Goal: Task Accomplishment & Management: Use online tool/utility

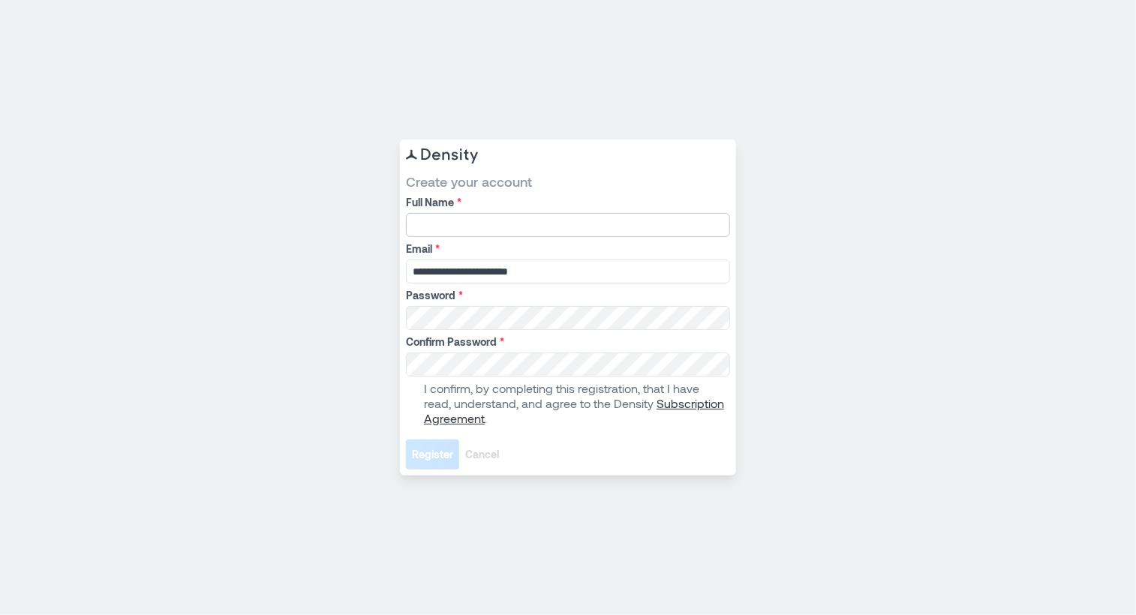
click at [453, 226] on input "Full Name *" at bounding box center [568, 225] width 324 height 24
type input "**********"
click at [408, 408] on span at bounding box center [412, 404] width 12 height 12
click at [406, 440] on button "Register" at bounding box center [432, 455] width 53 height 30
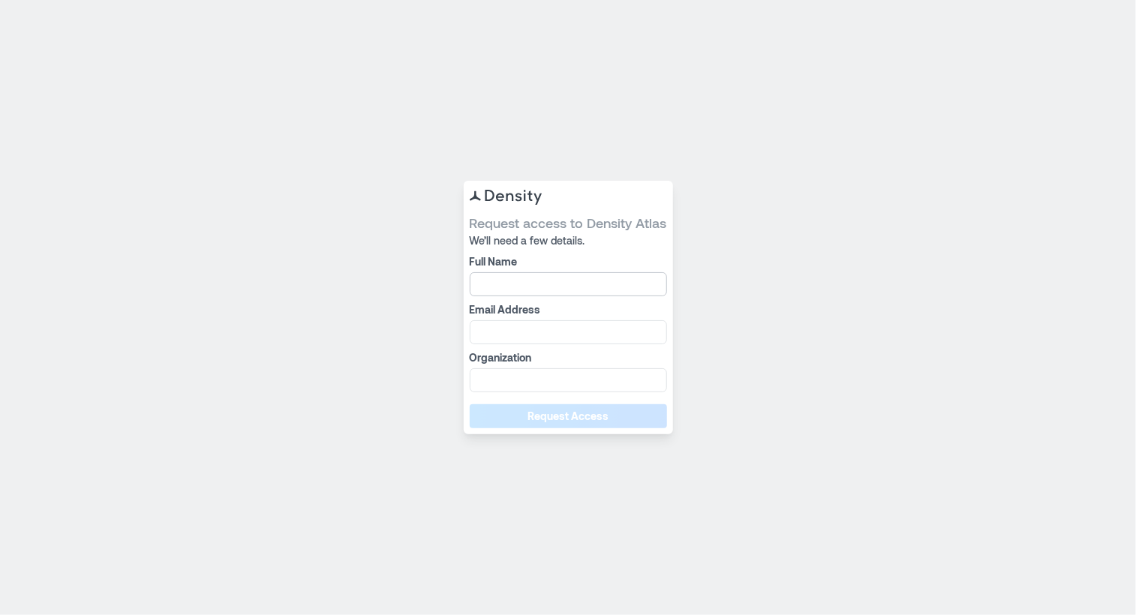
click at [538, 290] on input "Full Name" at bounding box center [568, 284] width 197 height 24
type input "**********"
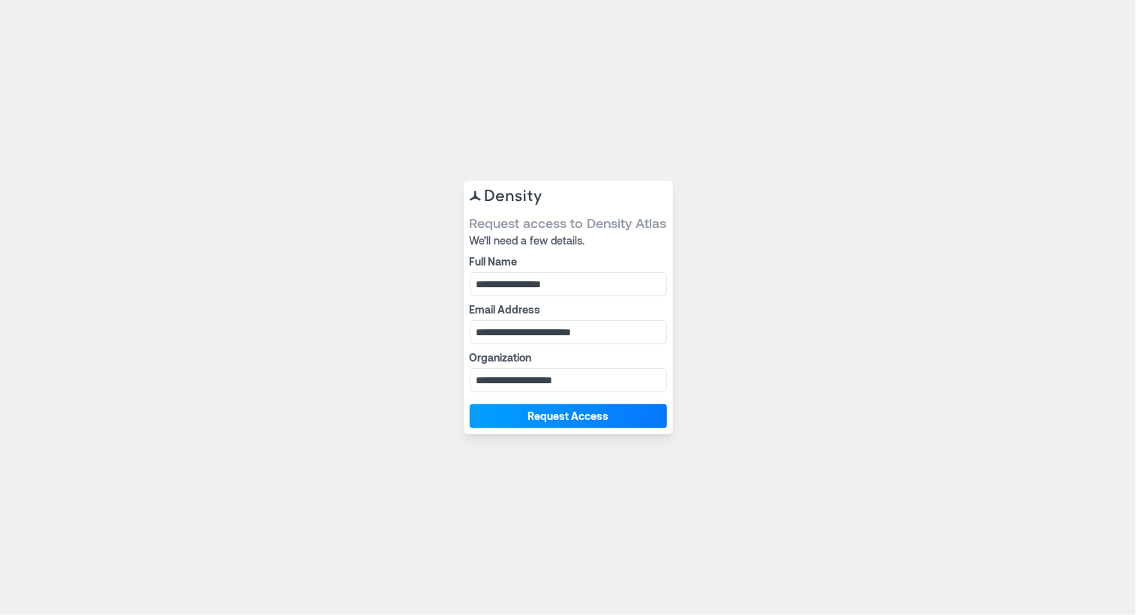
click at [531, 418] on span "Request Access" at bounding box center [568, 416] width 81 height 15
click at [576, 417] on span "Request Access" at bounding box center [568, 416] width 81 height 15
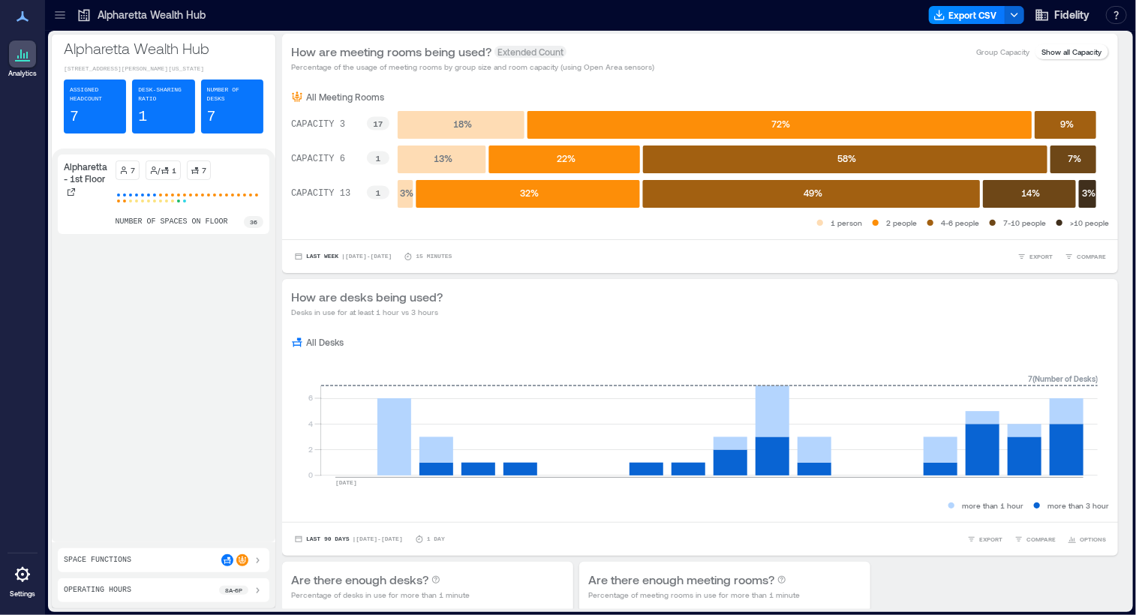
click at [63, 11] on icon at bounding box center [60, 15] width 15 height 15
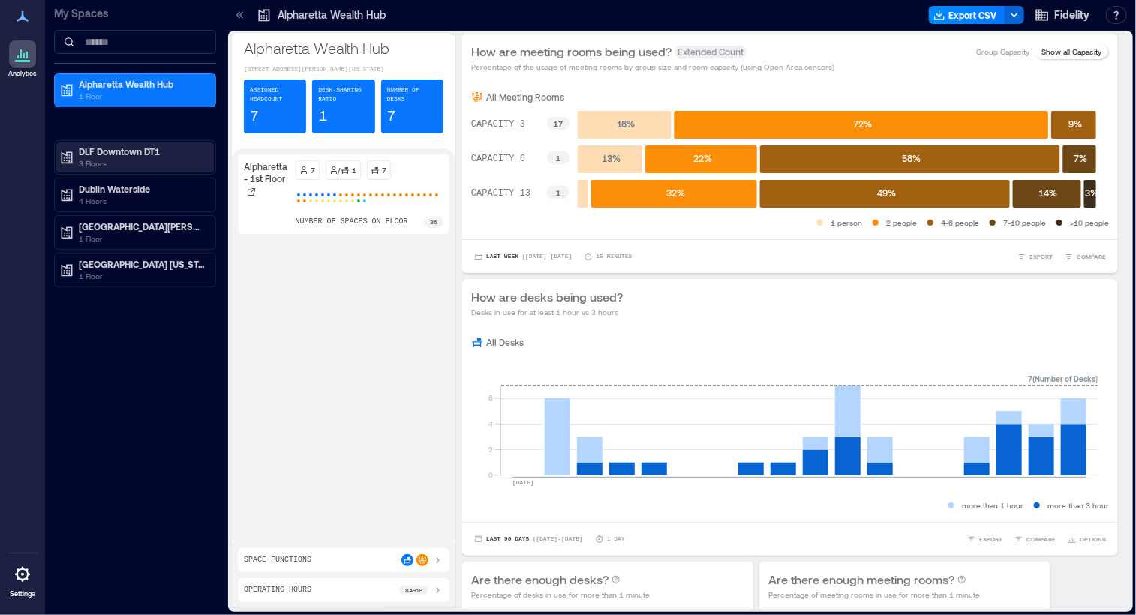
click at [112, 166] on p "3 Floors" at bounding box center [142, 164] width 126 height 12
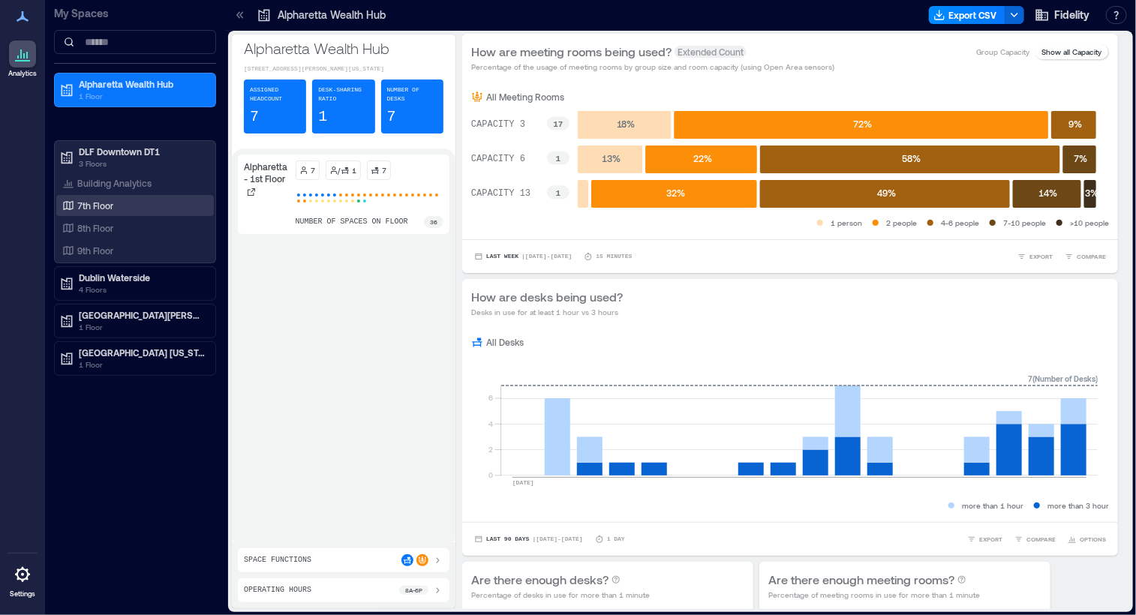
click at [114, 208] on div "7th Floor" at bounding box center [132, 205] width 146 height 15
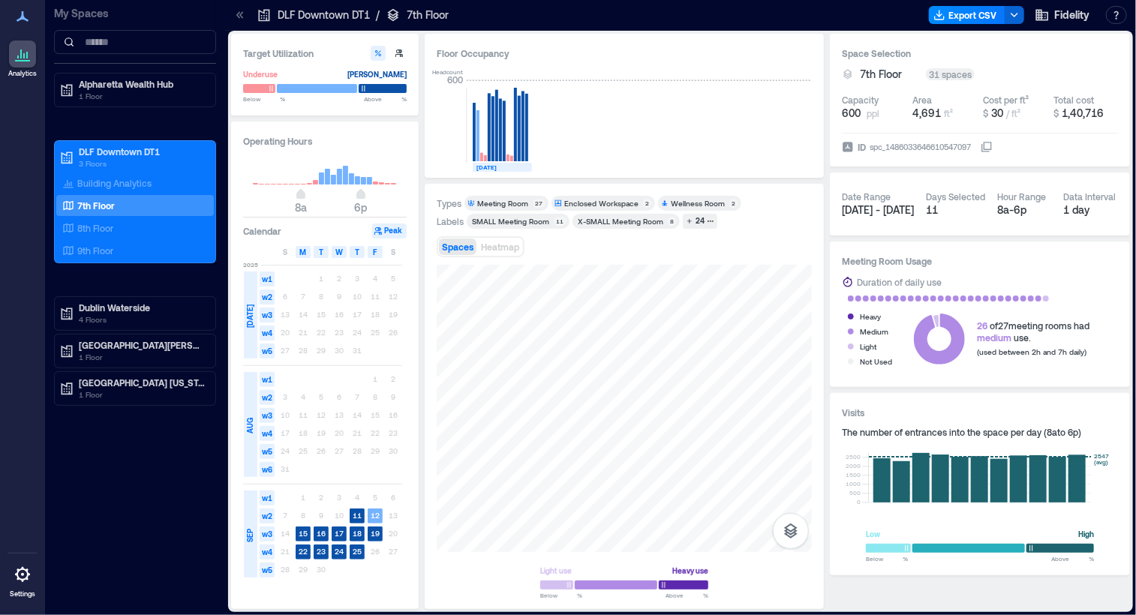
click at [382, 228] on icon "button" at bounding box center [378, 231] width 9 height 9
click at [360, 513] on text "11" at bounding box center [357, 515] width 9 height 9
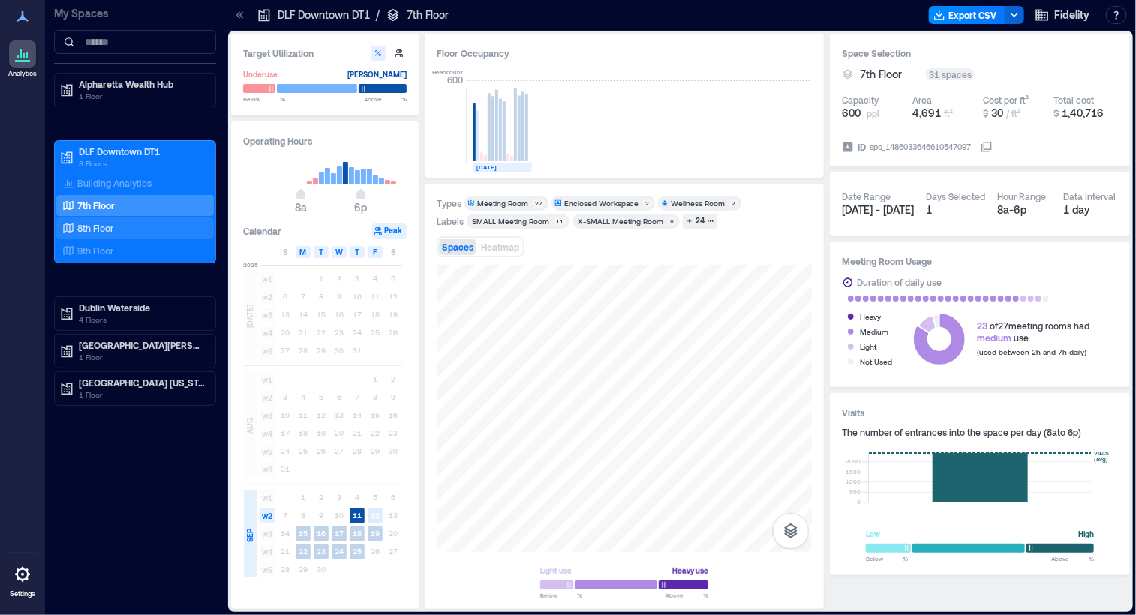
click at [99, 222] on p "8th Floor" at bounding box center [95, 228] width 36 height 12
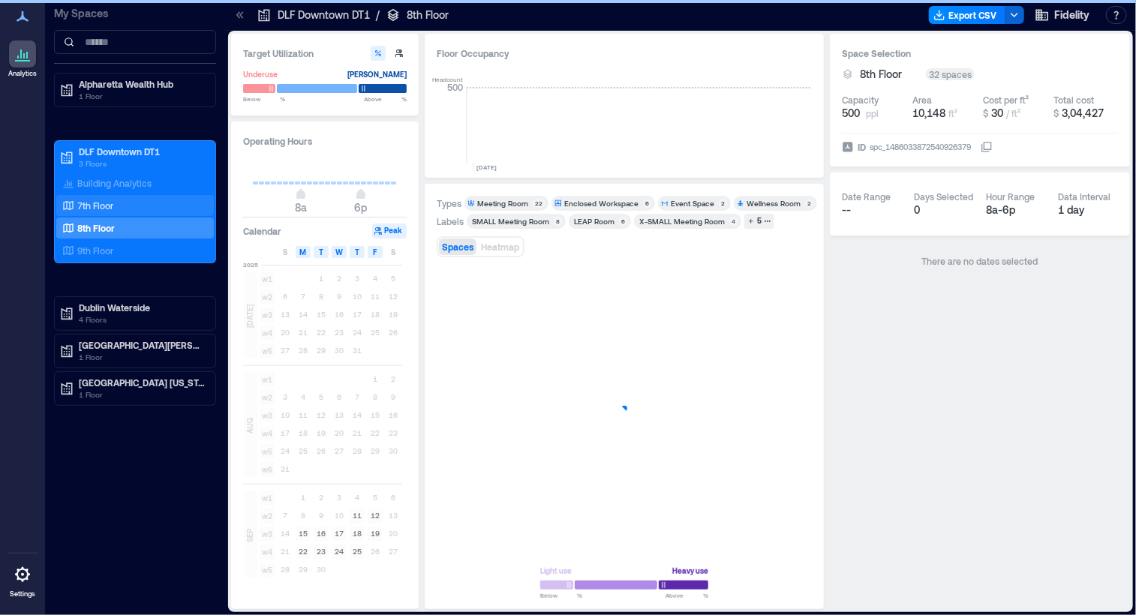
click at [98, 200] on p "7th Floor" at bounding box center [95, 206] width 36 height 12
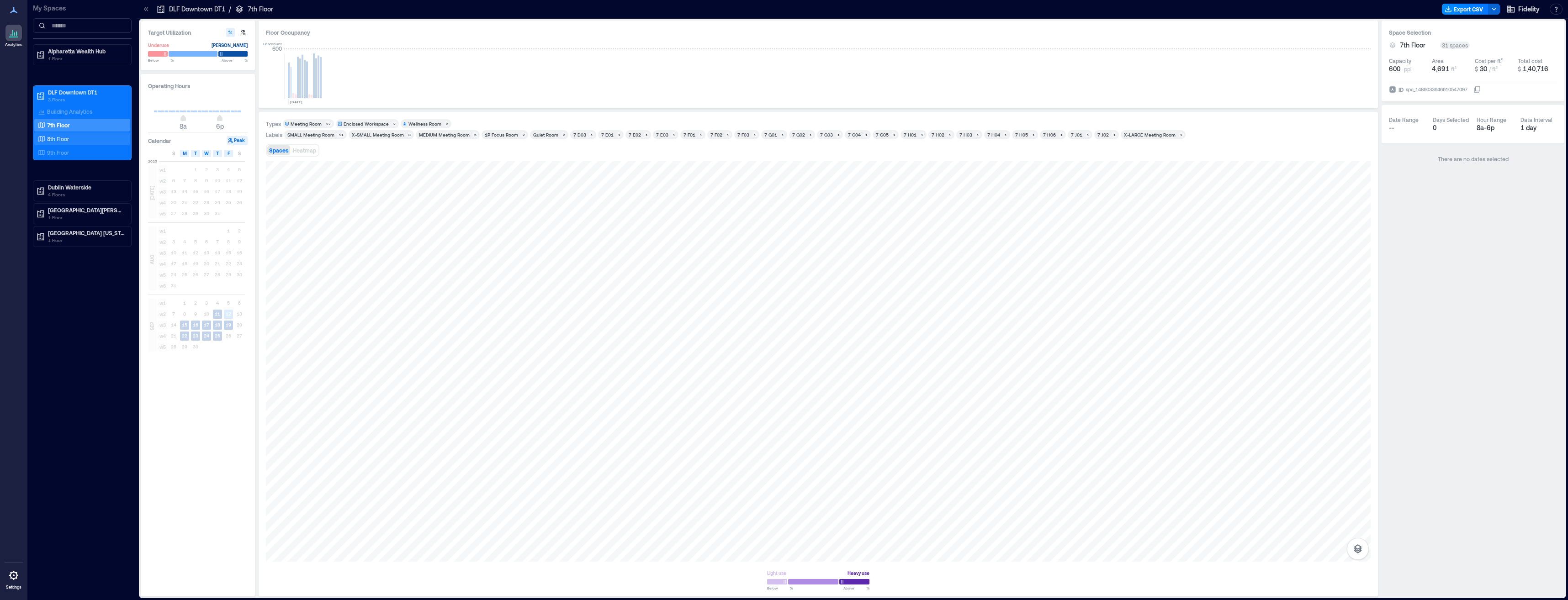
click at [61, 136] on p "8th Floor" at bounding box center [58, 139] width 22 height 7
click at [231, 139] on icon "button" at bounding box center [231, 141] width 5 height 5
click at [80, 152] on div "9th Floor" at bounding box center [80, 152] width 89 height 9
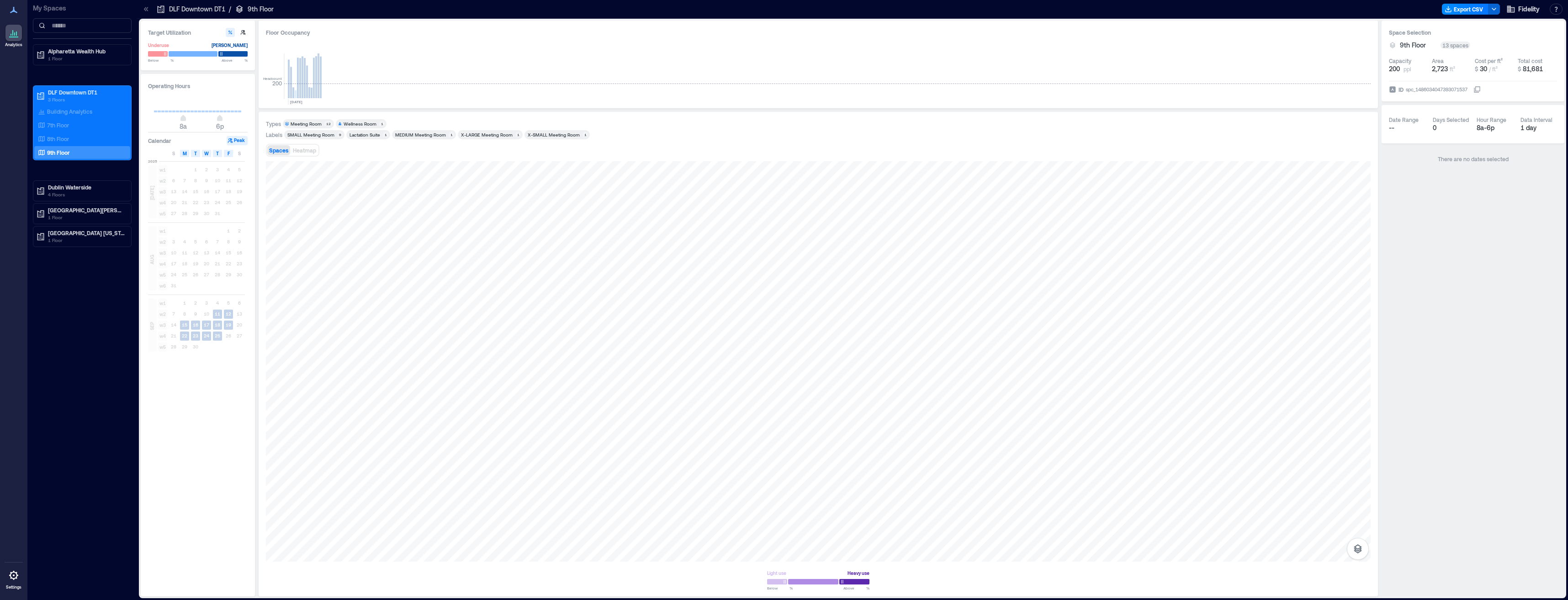
click at [310, 122] on div "Meeting Room" at bounding box center [306, 124] width 31 height 7
click at [368, 122] on div "Wellness Room" at bounding box center [360, 124] width 33 height 7
click at [397, 124] on div "Reset" at bounding box center [397, 124] width 15 height 9
click at [312, 133] on div "SMALL Meeting Room​" at bounding box center [310, 134] width 47 height 7
click at [363, 134] on div "Lactation Suite" at bounding box center [365, 134] width 30 height 7
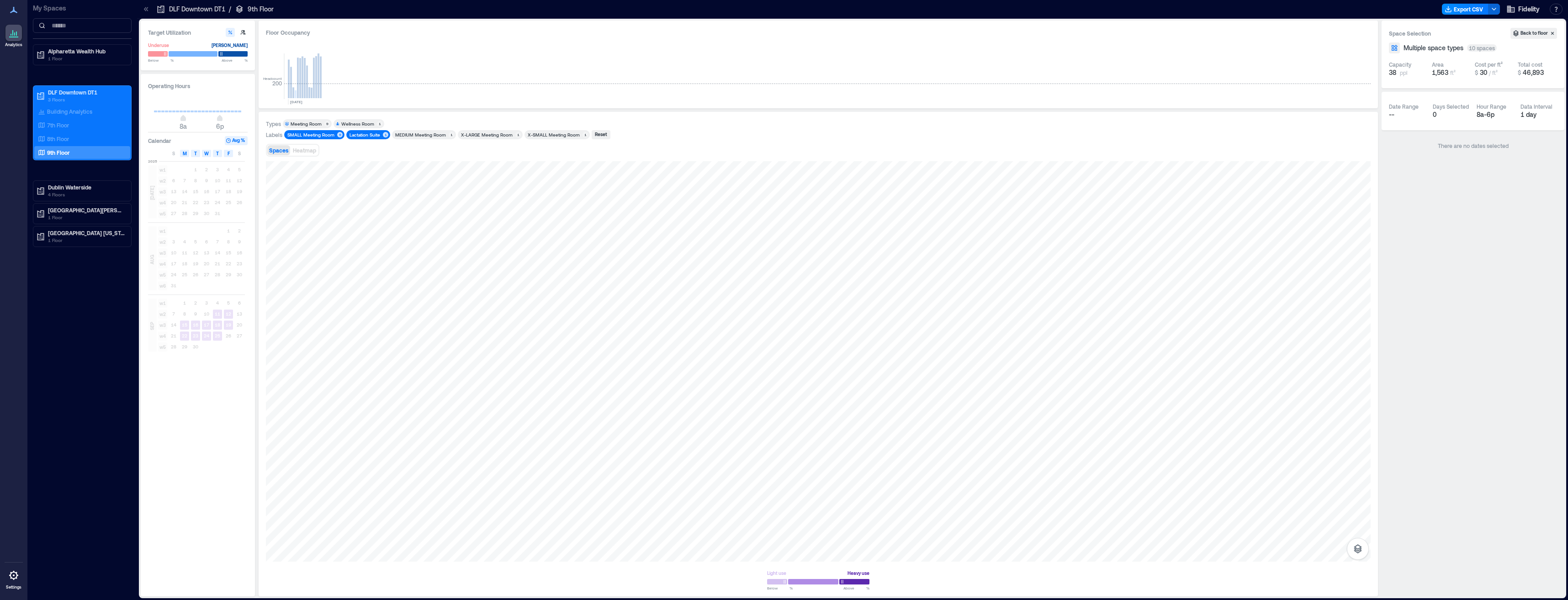
click at [406, 135] on div "MEDIUM Meeting Room" at bounding box center [420, 134] width 51 height 7
click at [471, 131] on div "X-LARGE Meeting Room" at bounding box center [486, 134] width 52 height 7
click at [516, 133] on div "1" at bounding box center [518, 134] width 5 height 5
click at [557, 134] on div "X-SMALL Meeting Room" at bounding box center [554, 134] width 52 height 7
click at [497, 133] on div "X-LARGE Meeting Room" at bounding box center [486, 134] width 52 height 7
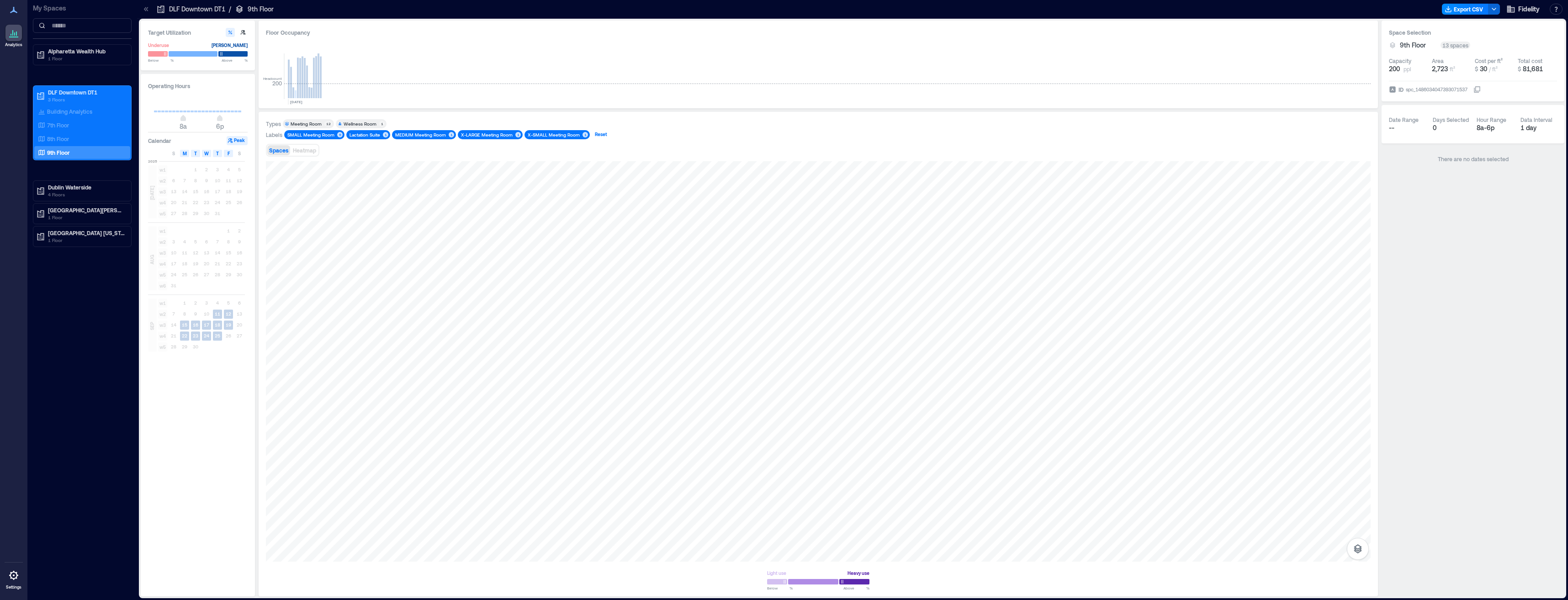
click at [601, 132] on div "Reset" at bounding box center [601, 135] width 15 height 9
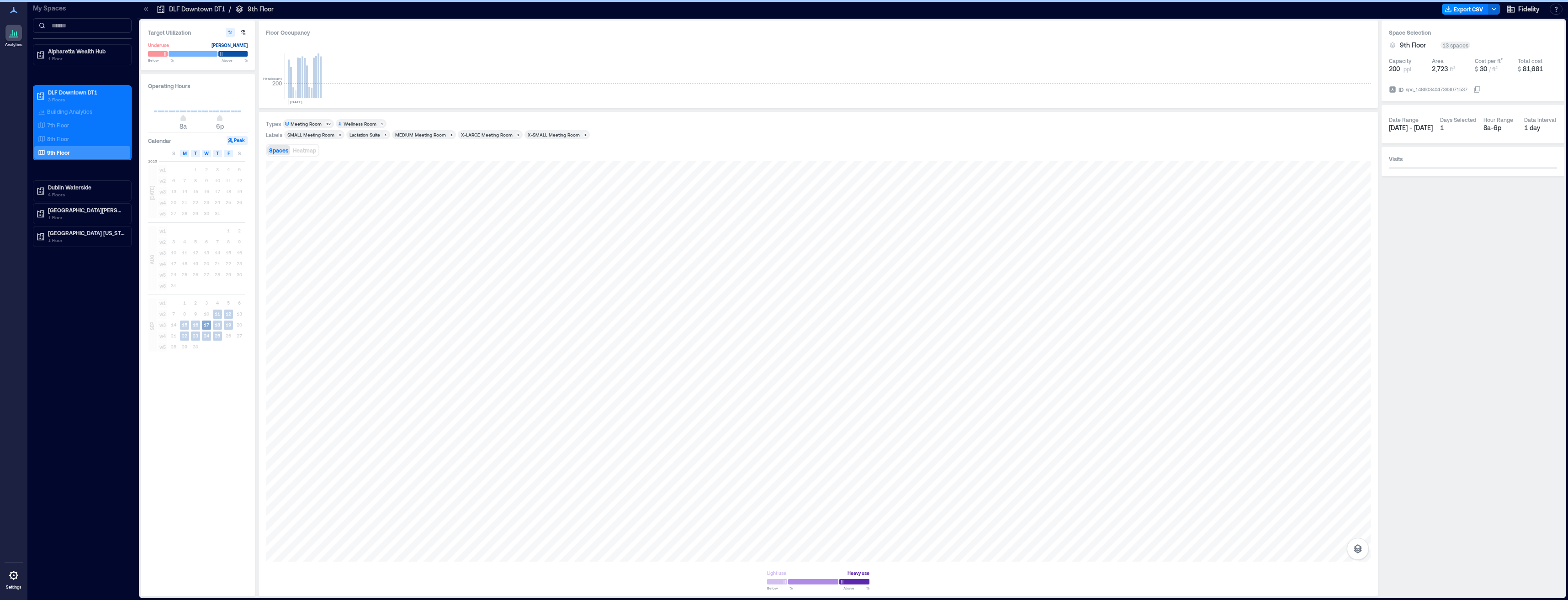
click at [210, 330] on div "17" at bounding box center [206, 325] width 11 height 11
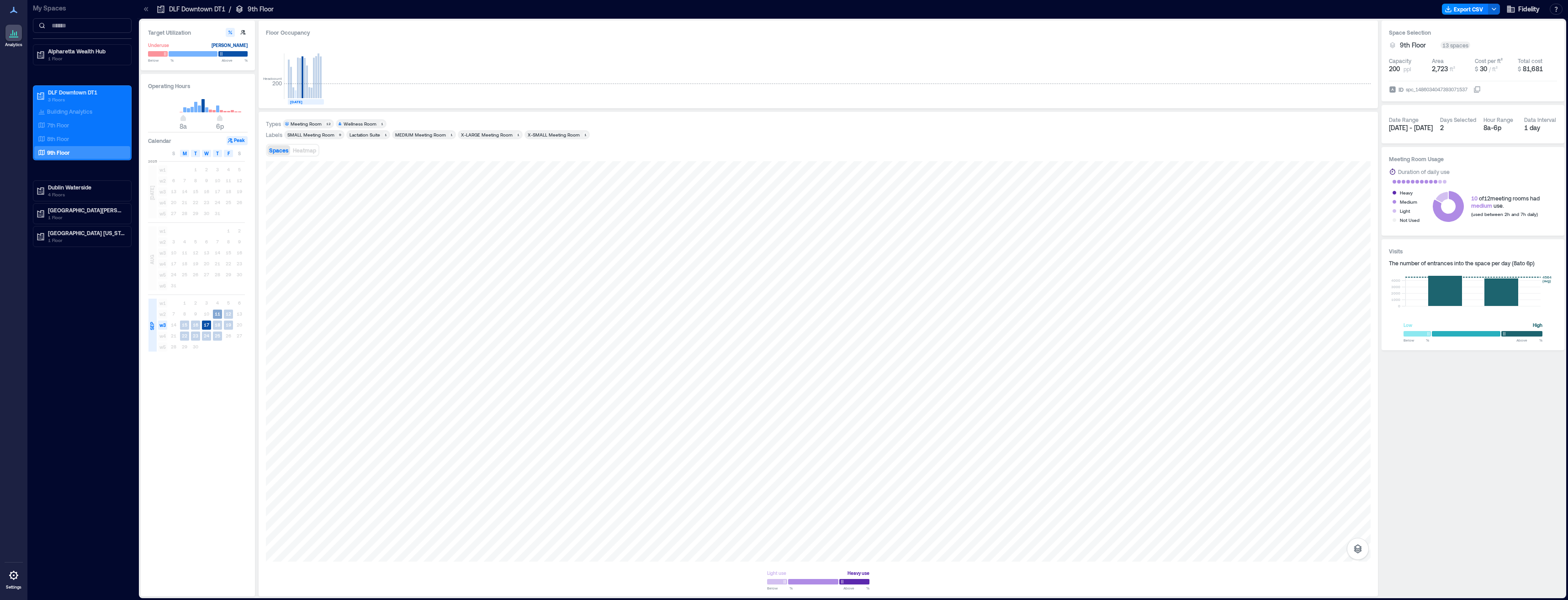
click at [217, 310] on rect at bounding box center [217, 314] width 9 height 9
click at [691, 211] on div "Light" at bounding box center [1405, 211] width 10 height 9
click at [691, 201] on div "Medium" at bounding box center [1409, 201] width 18 height 9
click at [691, 204] on div "Medium" at bounding box center [1409, 201] width 18 height 9
click at [691, 210] on div "Light" at bounding box center [1407, 211] width 33 height 9
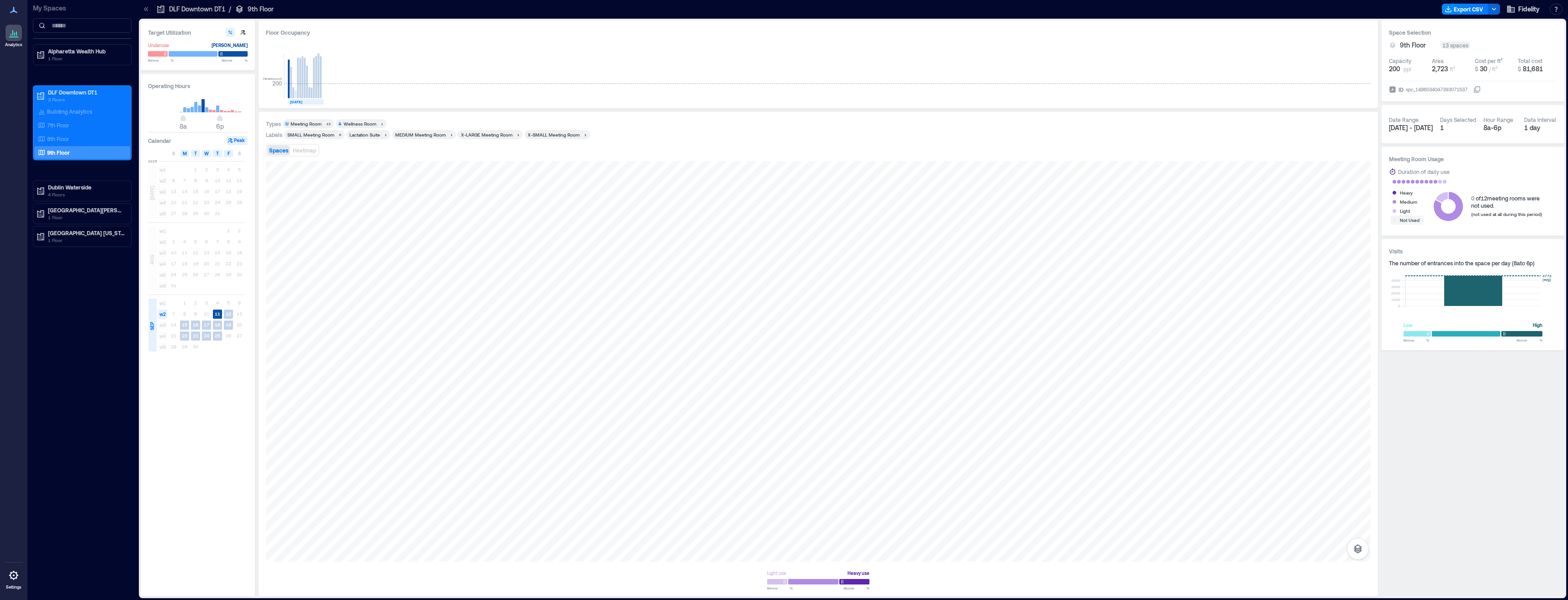
click at [691, 220] on div "Not Used" at bounding box center [1410, 220] width 19 height 9
click at [219, 312] on text "11" at bounding box center [217, 313] width 5 height 5
click at [691, 220] on div "Not Used" at bounding box center [1410, 220] width 19 height 9
click at [691, 218] on div "Not Used" at bounding box center [1410, 220] width 19 height 9
click at [691, 212] on div "Light" at bounding box center [1405, 211] width 10 height 9
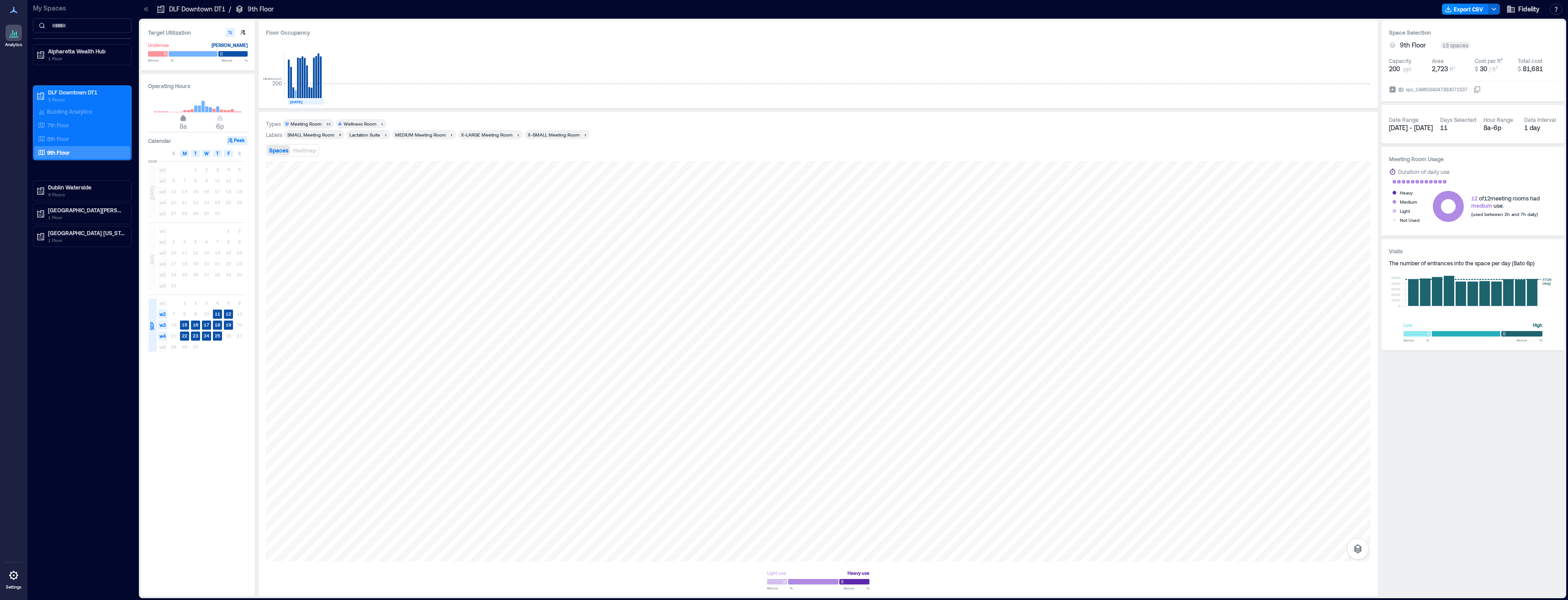
click at [181, 119] on span "8a" at bounding box center [183, 119] width 5 height 4
type input "**"
click at [221, 117] on span "6p" at bounding box center [220, 119] width 5 height 4
click at [203, 102] on rect at bounding box center [203, 106] width 3 height 12
click at [191, 111] on rect at bounding box center [192, 110] width 3 height 3
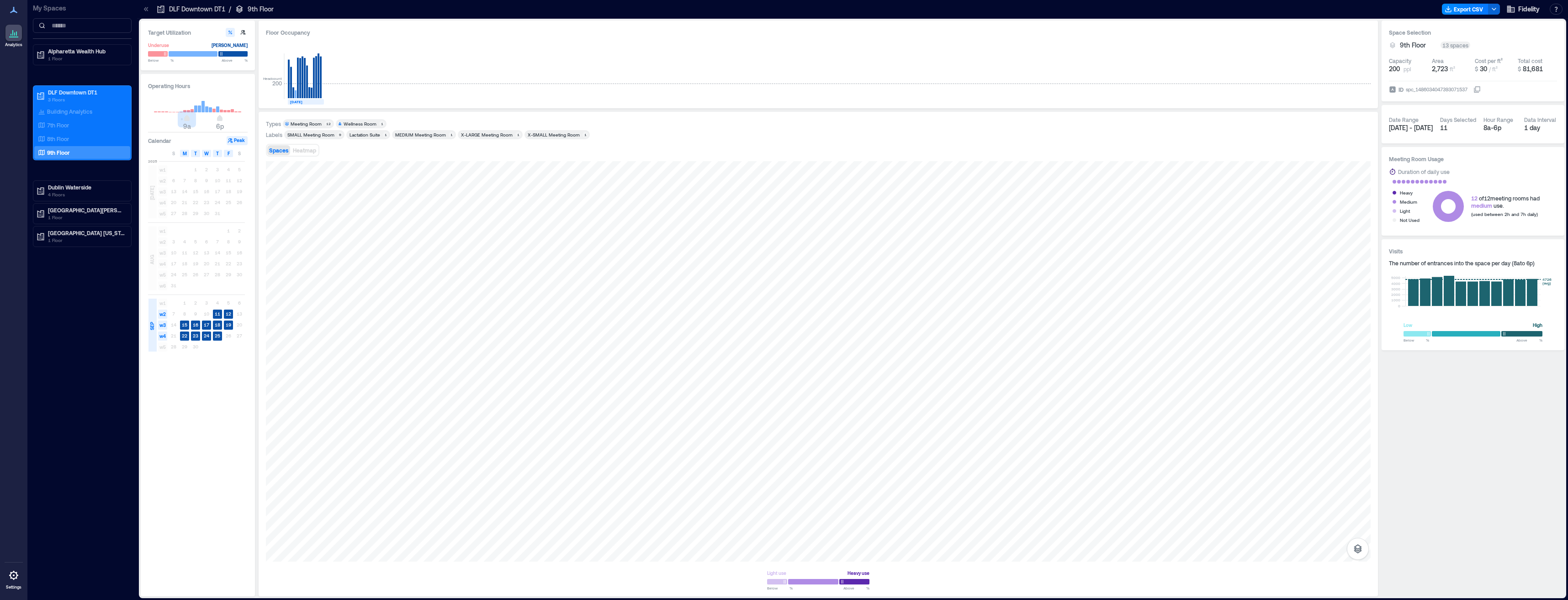
type input "*"
click at [184, 113] on span "8a 6p" at bounding box center [198, 119] width 88 height 14
click at [219, 315] on text "11" at bounding box center [217, 313] width 5 height 5
click at [227, 318] on rect at bounding box center [228, 314] width 9 height 9
click at [184, 325] on text "15" at bounding box center [184, 324] width 5 height 5
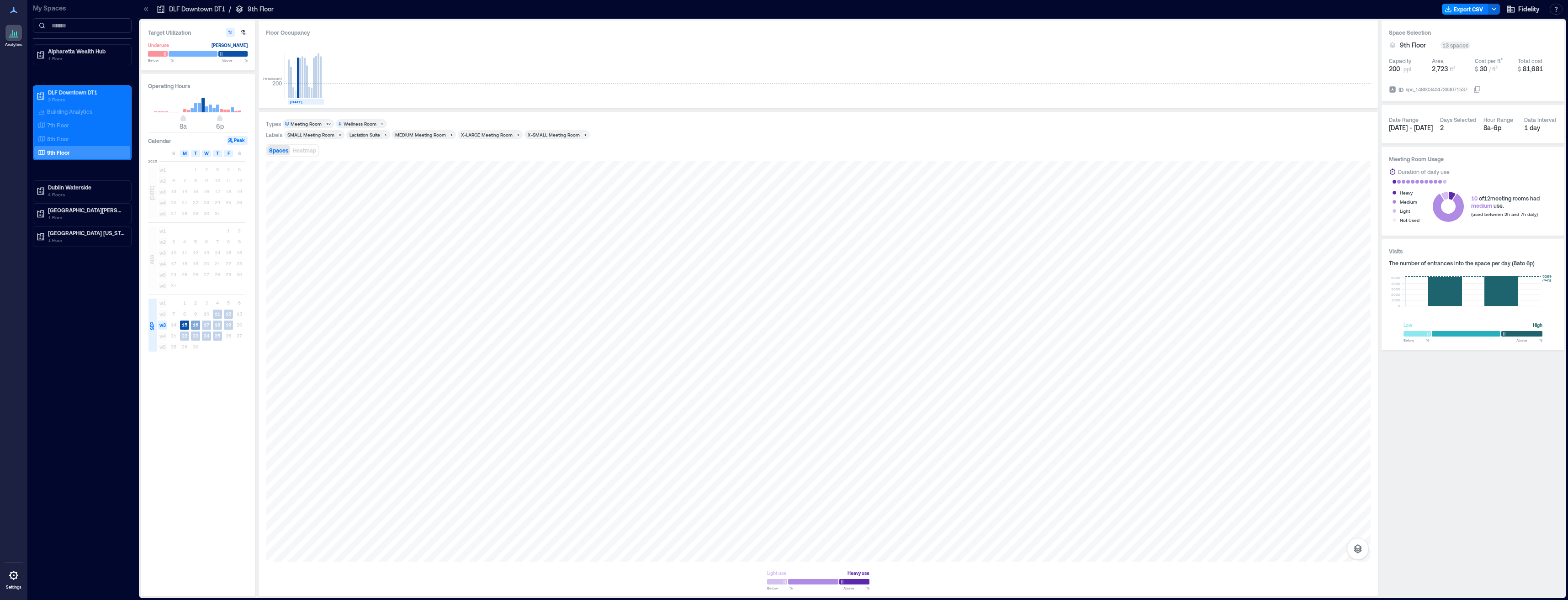
click at [197, 325] on text "16" at bounding box center [195, 324] width 5 height 5
click at [208, 324] on text "17" at bounding box center [206, 324] width 5 height 5
click at [220, 325] on text "18" at bounding box center [217, 324] width 5 height 5
click at [227, 325] on text "19" at bounding box center [228, 324] width 5 height 5
click at [186, 333] on text "22" at bounding box center [184, 335] width 5 height 5
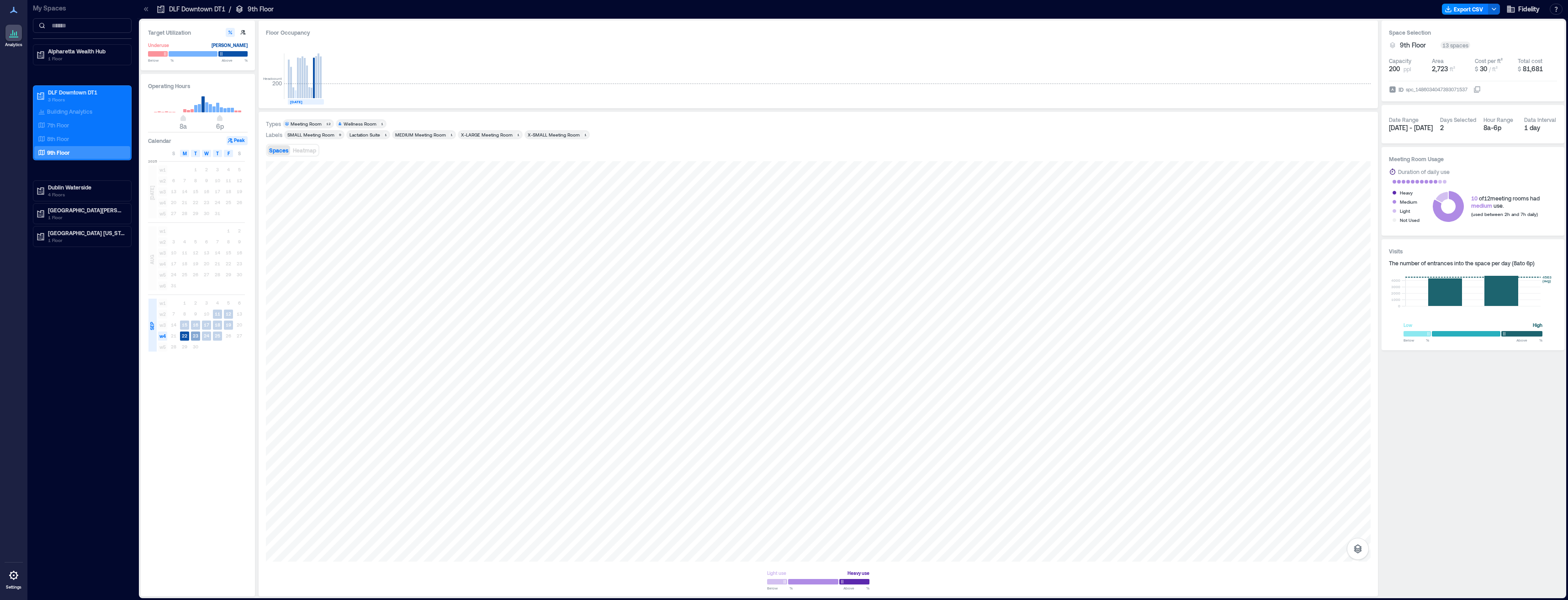
click at [195, 338] on text "23" at bounding box center [195, 335] width 5 height 5
click at [220, 313] on text "11" at bounding box center [217, 313] width 5 height 5
click at [230, 316] on text "12" at bounding box center [228, 313] width 5 height 5
click at [228, 325] on text "19" at bounding box center [228, 324] width 5 height 5
click at [222, 327] on rect at bounding box center [217, 325] width 9 height 9
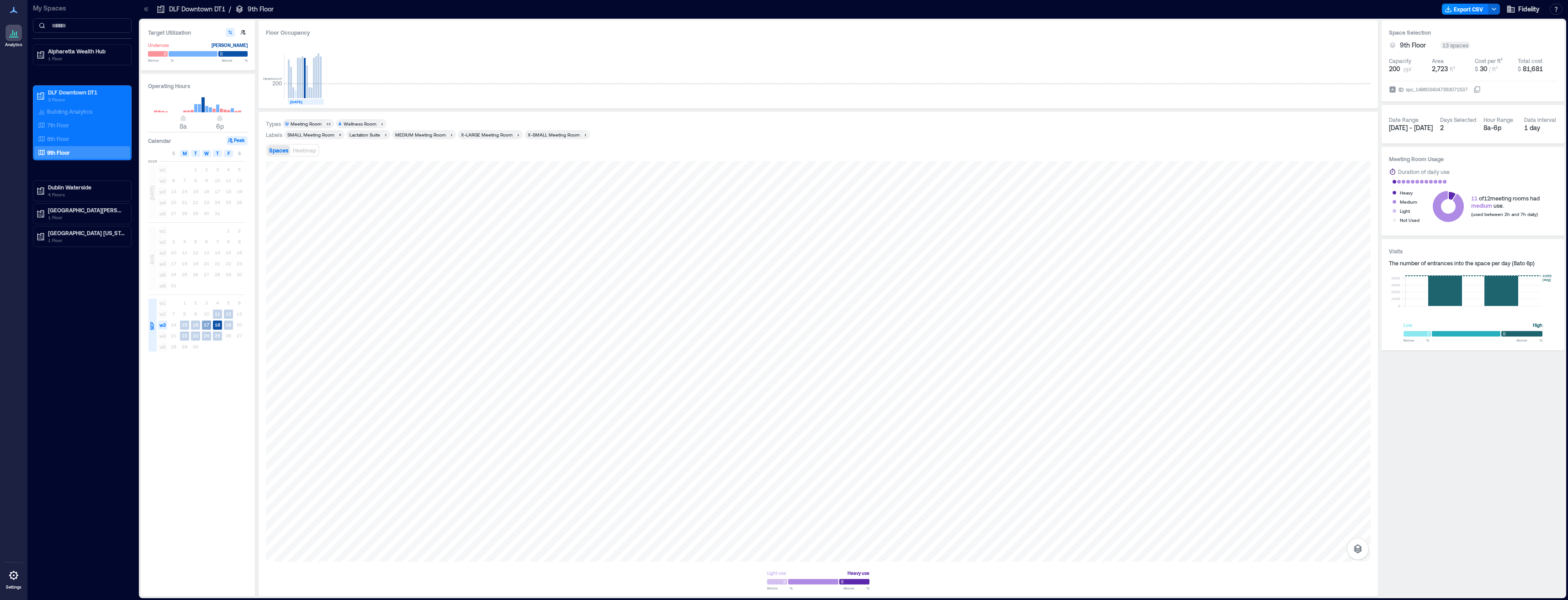
click at [208, 326] on text "17" at bounding box center [206, 324] width 5 height 5
click at [197, 326] on text "16" at bounding box center [195, 324] width 5 height 5
click at [183, 325] on text "15" at bounding box center [184, 324] width 5 height 5
click at [230, 310] on div "12" at bounding box center [228, 314] width 11 height 11
click at [220, 316] on rect at bounding box center [217, 314] width 9 height 9
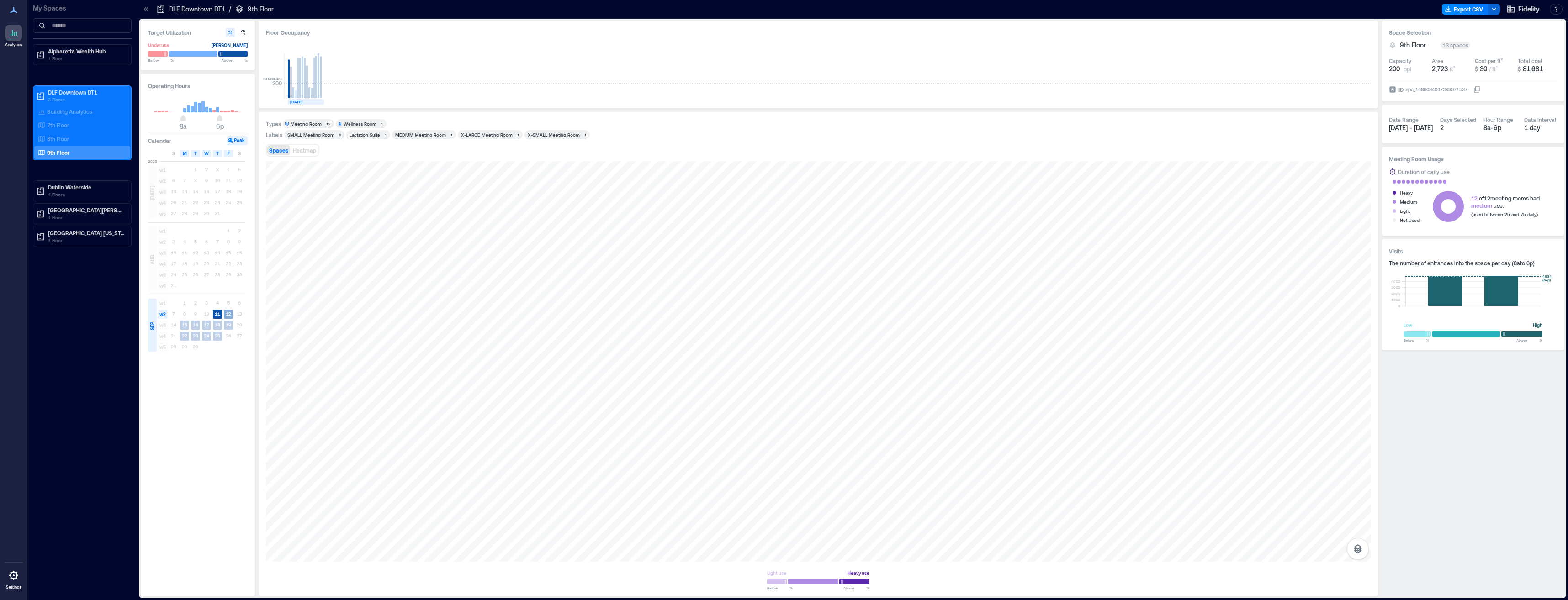
click at [229, 316] on text "12" at bounding box center [228, 313] width 5 height 5
click at [691, 220] on div "Not Used" at bounding box center [1407, 220] width 33 height 9
click at [372, 125] on div "Wellness Room" at bounding box center [360, 124] width 33 height 7
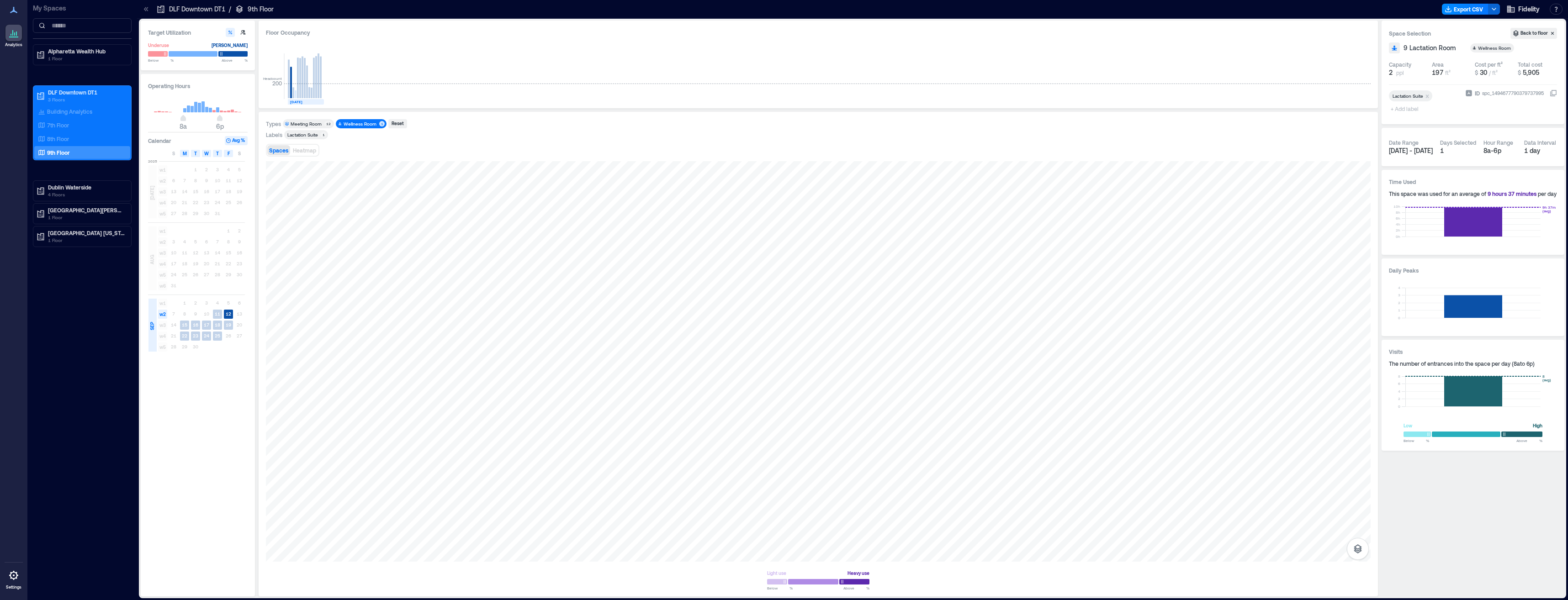
click at [310, 136] on div "Lactation Suite" at bounding box center [303, 134] width 30 height 7
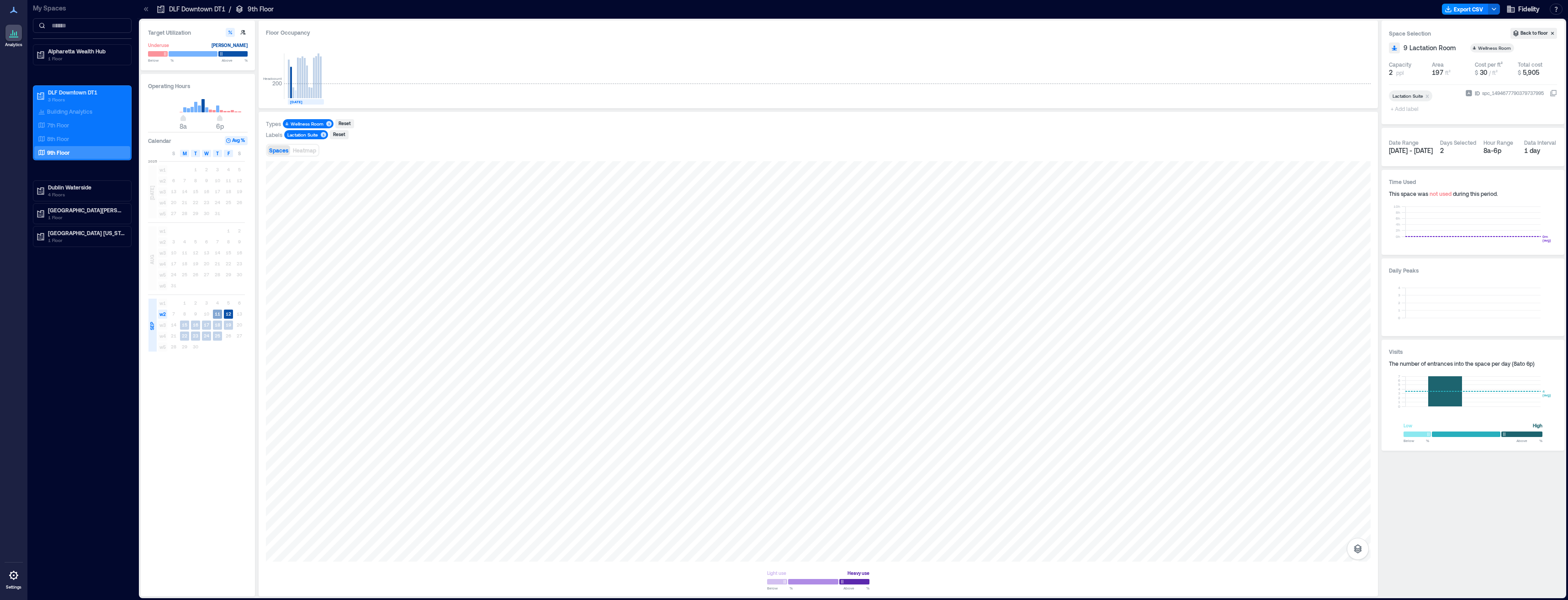
click at [214, 313] on rect at bounding box center [217, 314] width 9 height 9
click at [231, 314] on text "12" at bounding box center [228, 313] width 5 height 5
click at [215, 315] on text "11" at bounding box center [217, 313] width 5 height 5
click at [217, 337] on text "25" at bounding box center [217, 335] width 5 height 5
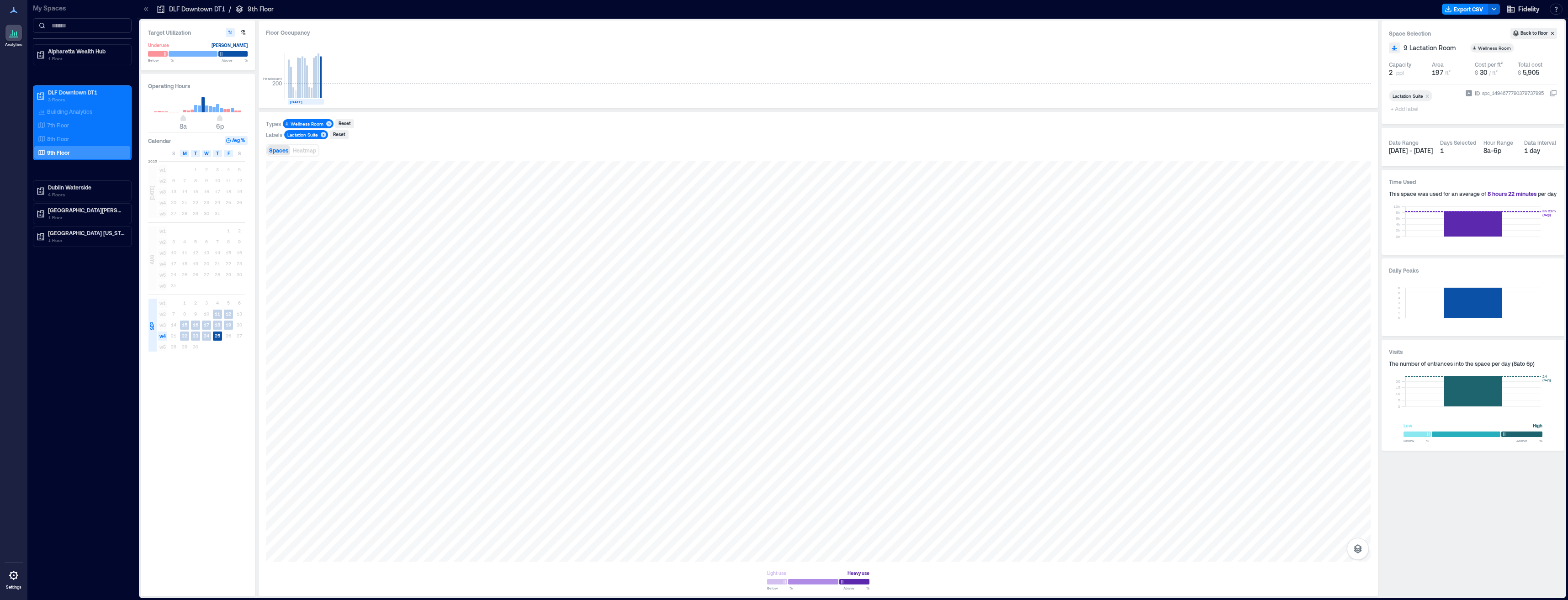
drag, startPoint x: 218, startPoint y: 311, endPoint x: 225, endPoint y: 334, distance: 24.0
click at [225, 334] on div "w1 1 2 3 4 5 6 w2 7 8 9 10 11 12 13 w3 14 15 16 17 18 19 20 w4 21 22 23 24 25 2…" at bounding box center [201, 325] width 88 height 55
click at [166, 326] on span "w3" at bounding box center [163, 325] width 9 height 9
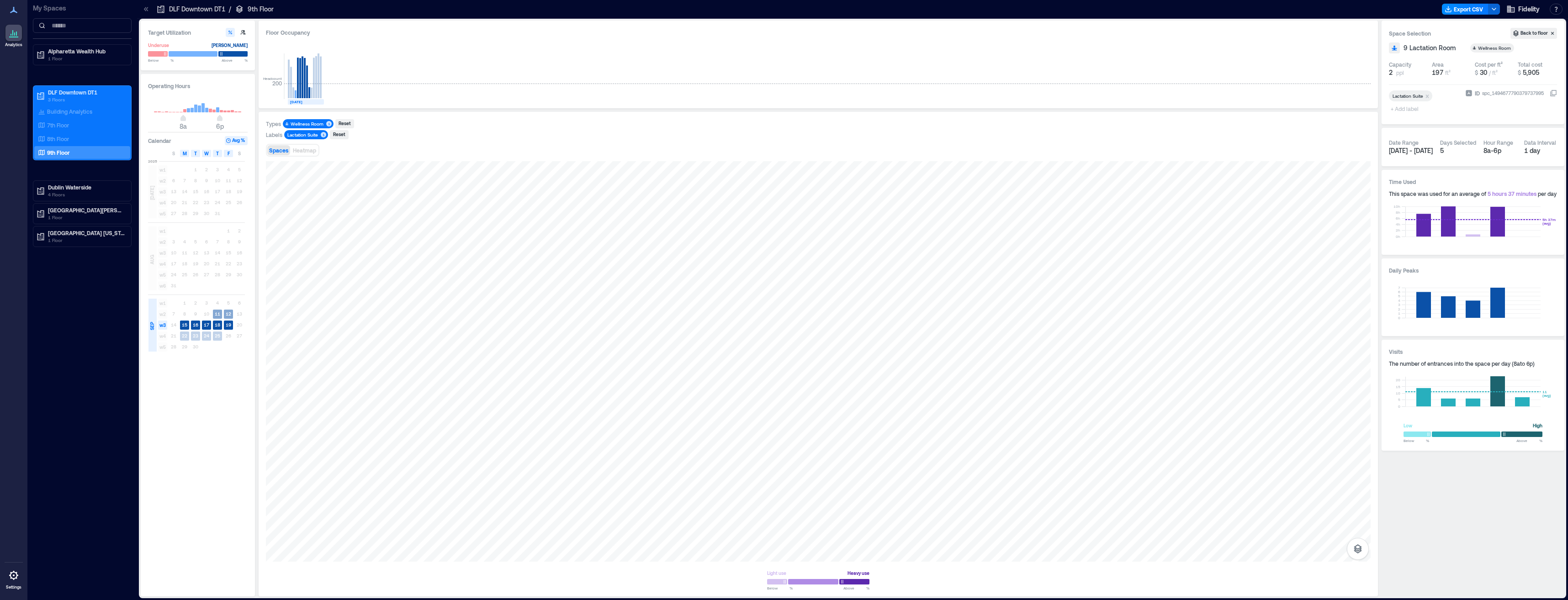
click at [164, 318] on span "w2" at bounding box center [163, 314] width 9 height 9
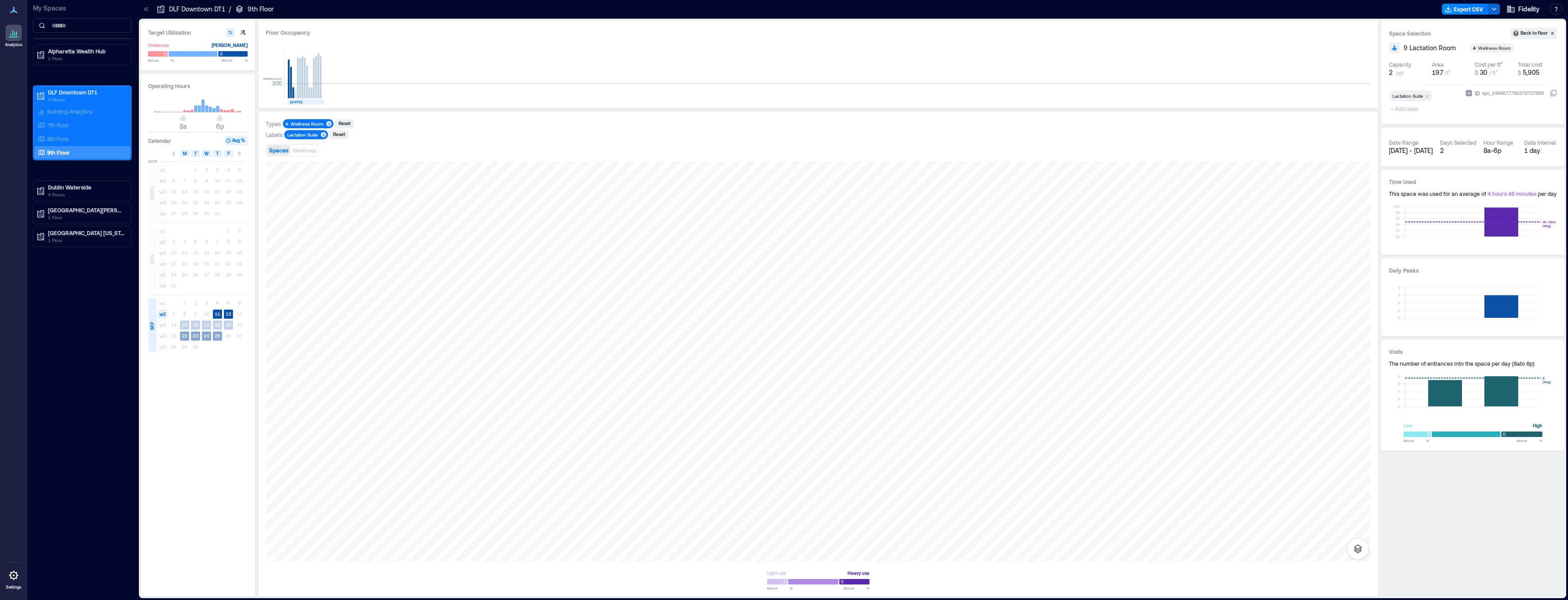
drag, startPoint x: 163, startPoint y: 316, endPoint x: 160, endPoint y: 334, distance: 18.2
click at [160, 334] on div "w1 1 2 3 4 5 6 w2 7 8 9 10 11 12 13 w3 14 15 16 17 18 19 20 w4 21 22 23 24 25 2…" at bounding box center [201, 325] width 88 height 55
click at [150, 331] on div "SEP" at bounding box center [152, 326] width 9 height 15
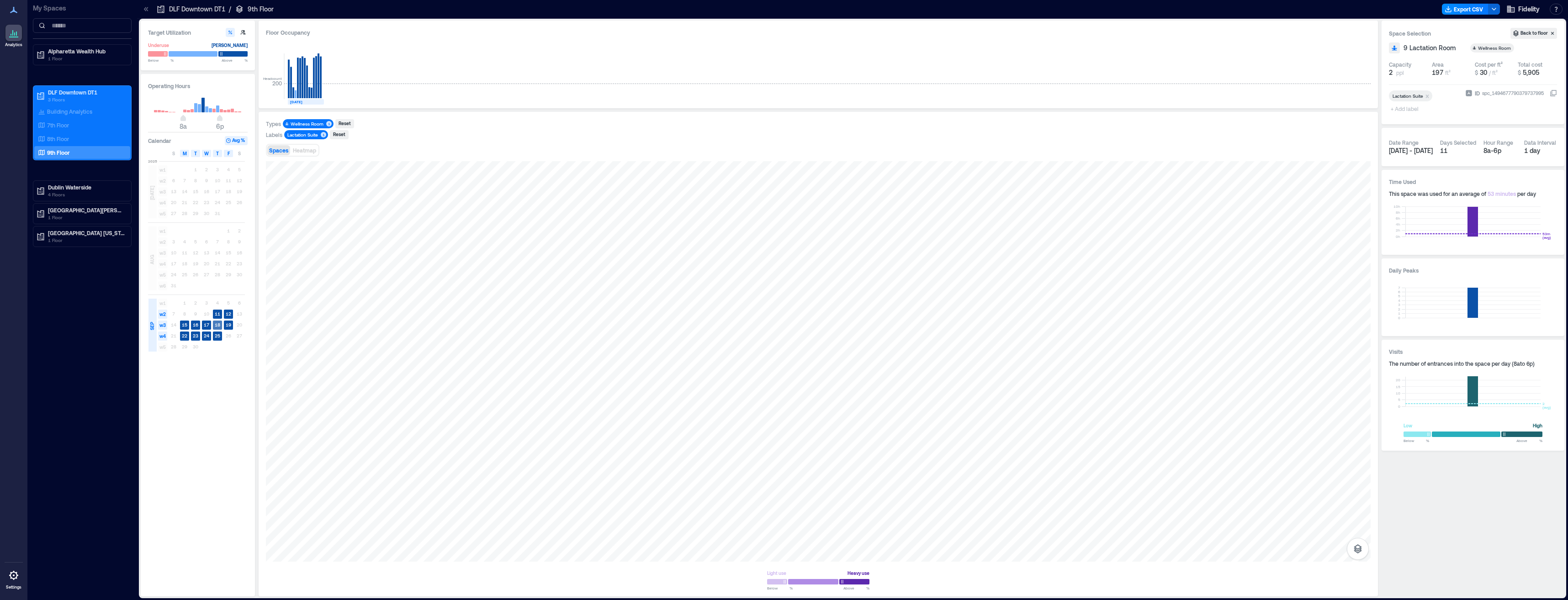
click at [219, 323] on text "18" at bounding box center [217, 324] width 5 height 5
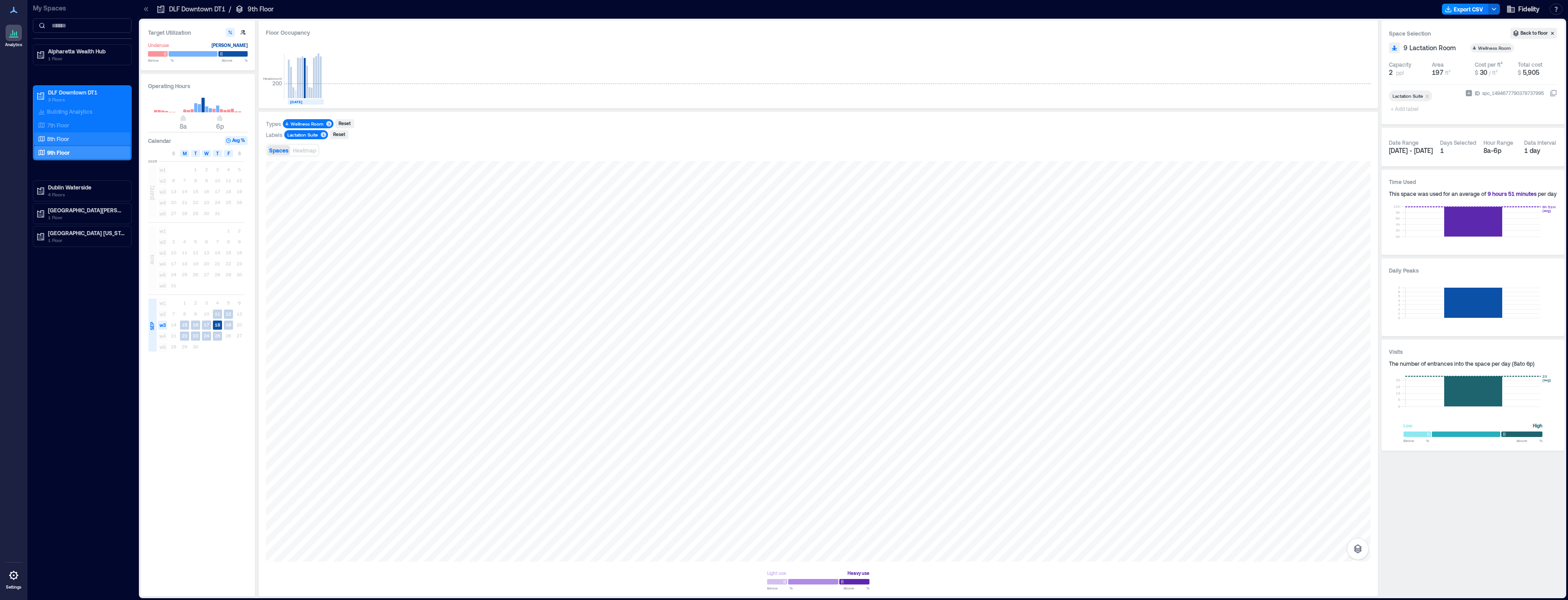
click at [53, 137] on p "8th Floor" at bounding box center [58, 139] width 22 height 7
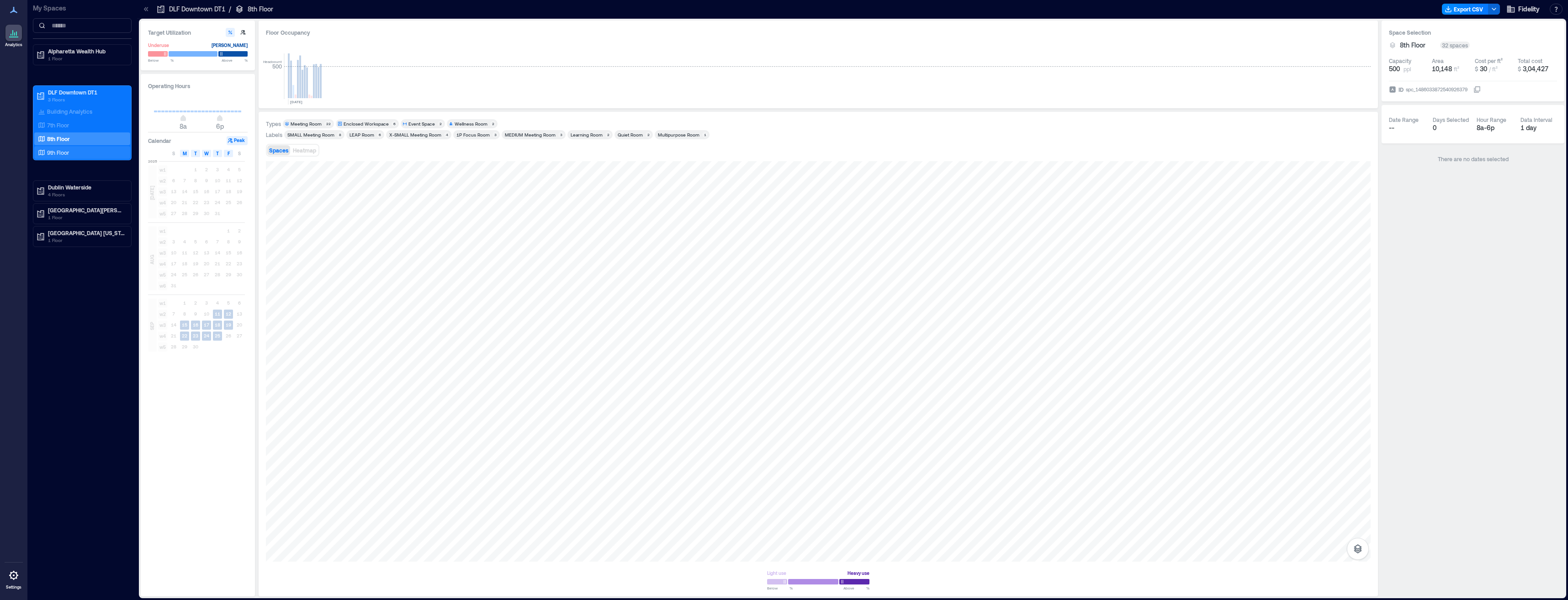
click at [63, 151] on p "9th Floor" at bounding box center [58, 153] width 22 height 7
click at [691, 7] on button "Export CSV" at bounding box center [1465, 9] width 47 height 11
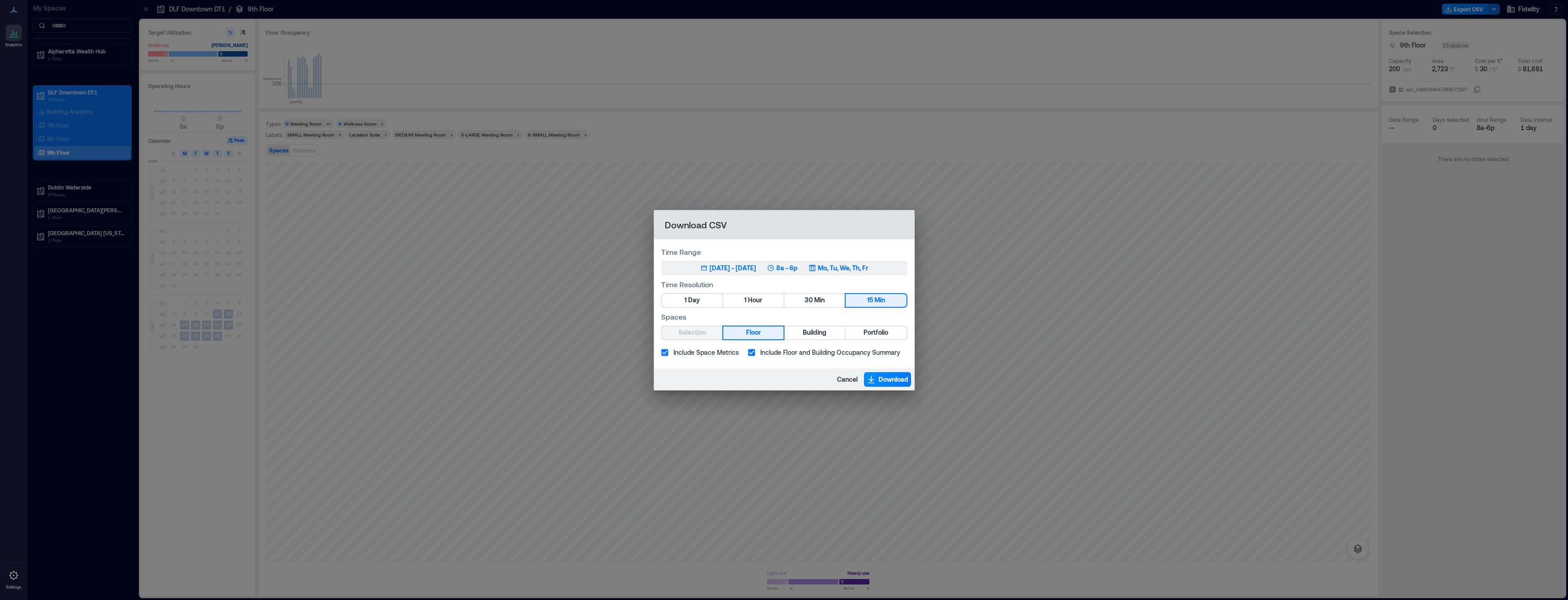
click at [691, 265] on div "[DATE] - [DATE]" at bounding box center [733, 268] width 47 height 9
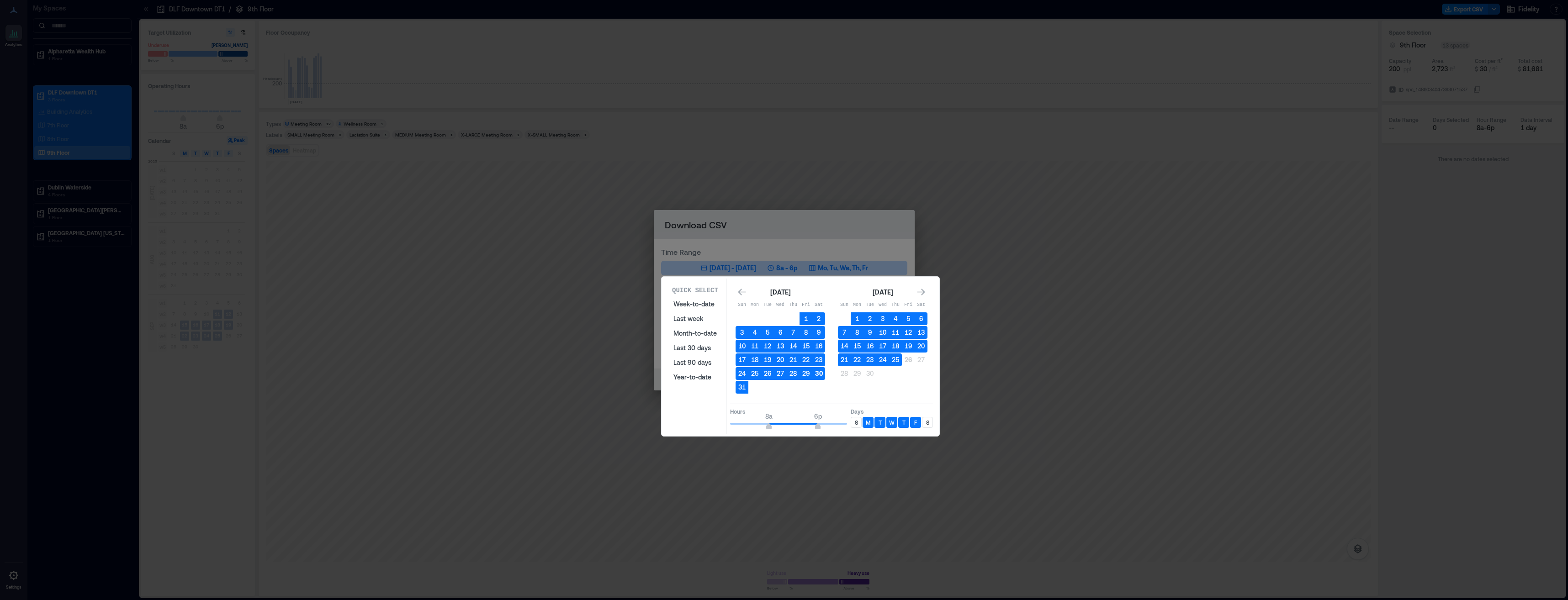
drag, startPoint x: 803, startPoint y: 318, endPoint x: 813, endPoint y: 374, distance: 56.9
click at [691, 372] on tbody "1 2 3 4 5 6 7 8 9 10 11 12 13 14 15 16 17 18 19 20 21 22 23 24 25 26 27 28 29 3…" at bounding box center [780, 353] width 89 height 82
click at [691, 347] on button "Last 30 days" at bounding box center [695, 348] width 54 height 15
click at [691, 301] on button "Week-to-date" at bounding box center [695, 304] width 54 height 15
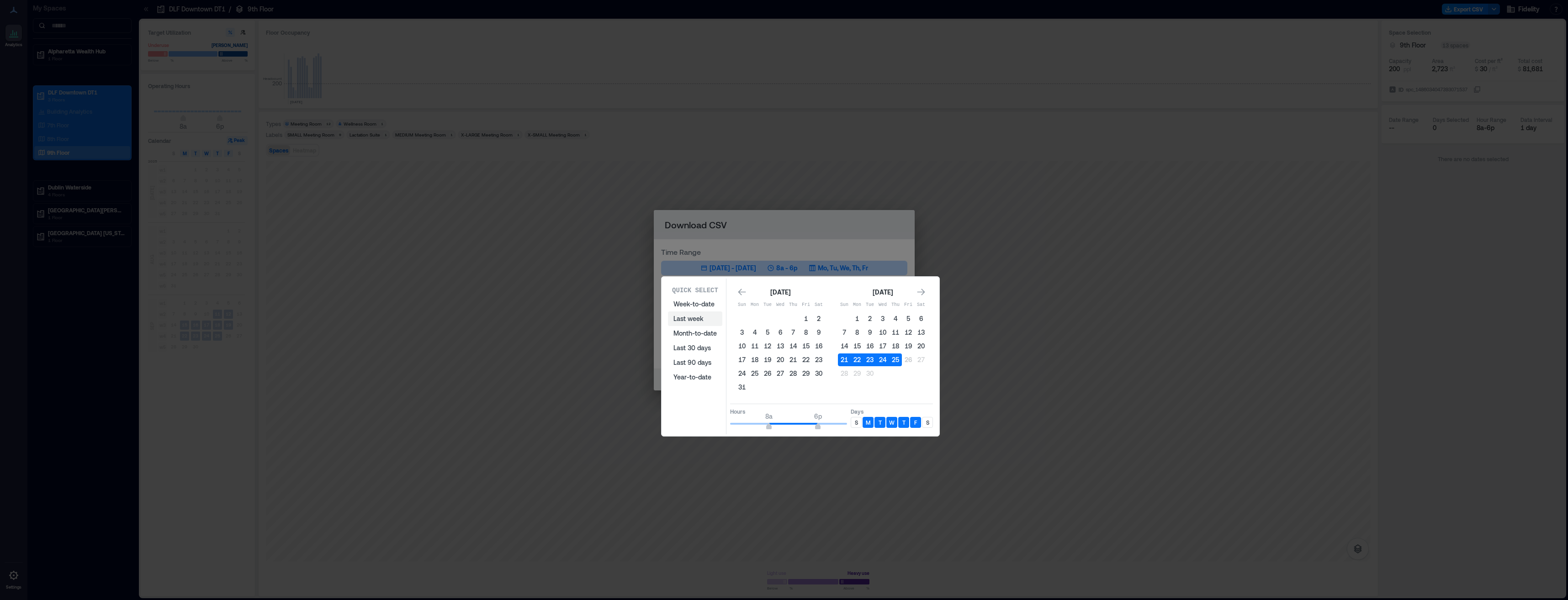
click at [679, 321] on button "Last week" at bounding box center [695, 319] width 54 height 15
click at [691, 330] on button "Month-to-date" at bounding box center [695, 333] width 54 height 15
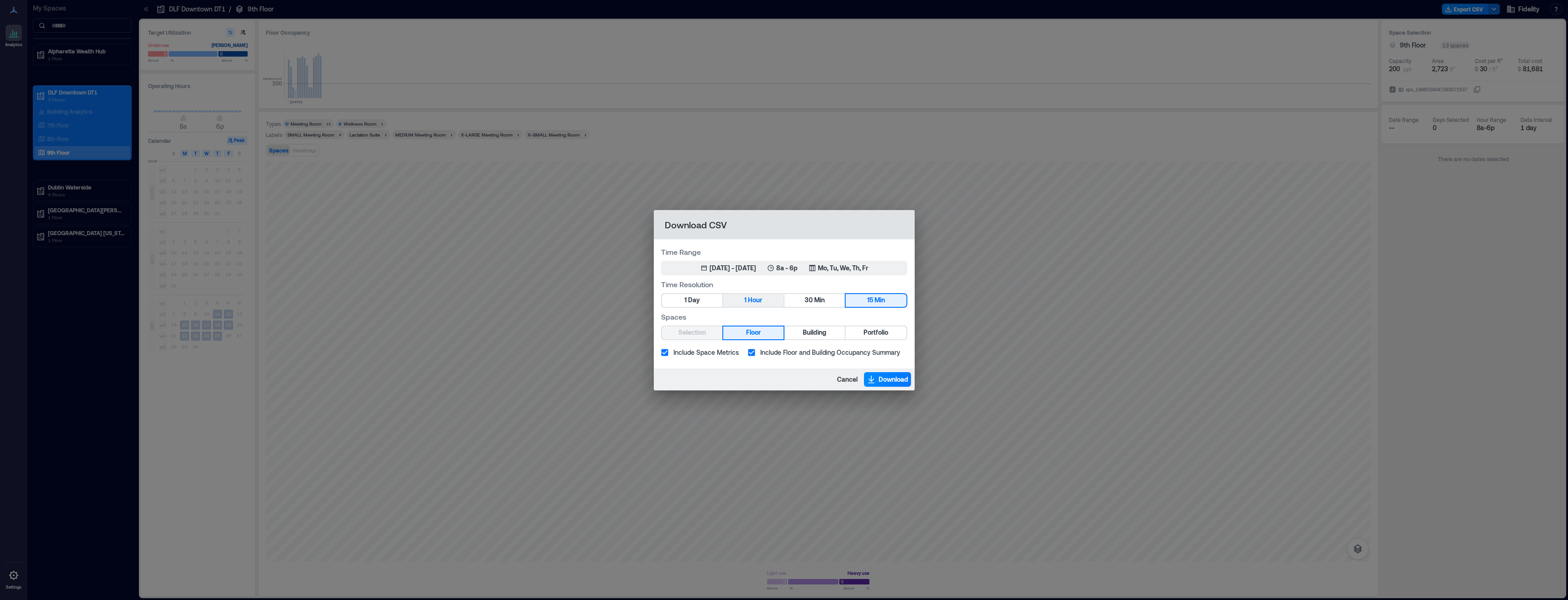
click at [691, 301] on span "Hour" at bounding box center [755, 300] width 14 height 12
click at [691, 374] on span "Download" at bounding box center [893, 379] width 30 height 9
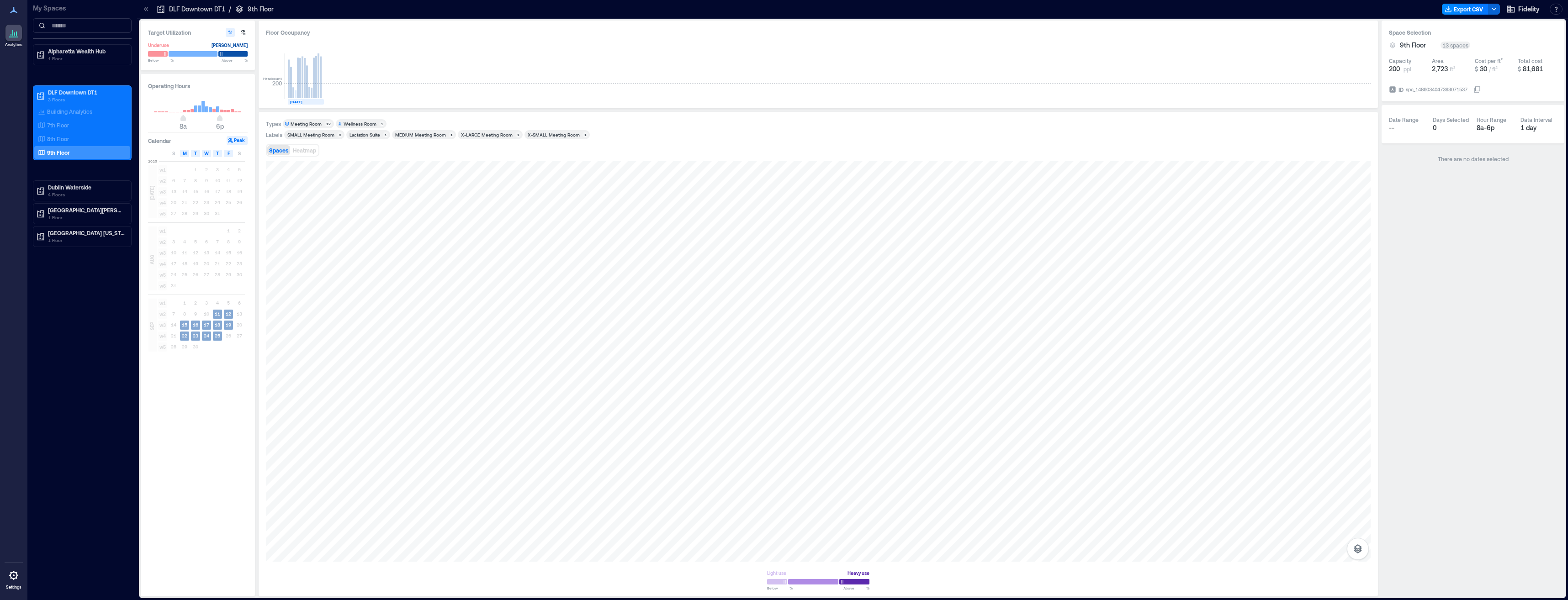
click at [152, 324] on span "SEP" at bounding box center [152, 326] width 7 height 9
